Goal: Find specific page/section: Find specific page/section

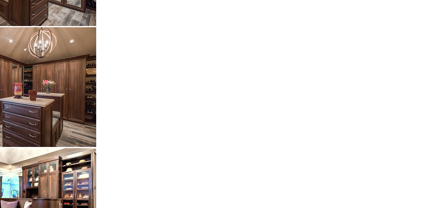
scroll to position [1174, 0]
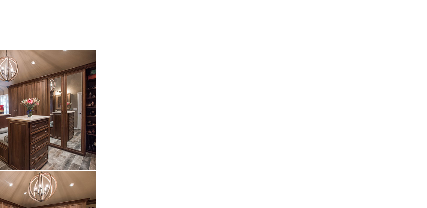
scroll to position [995, 0]
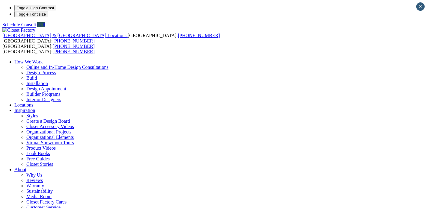
type input "*****"
